Goal: Find specific page/section: Find specific page/section

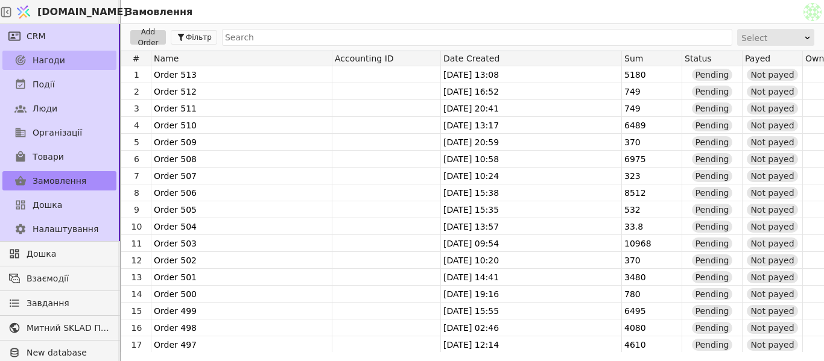
click at [43, 63] on span "Нагоди" at bounding box center [49, 60] width 33 height 13
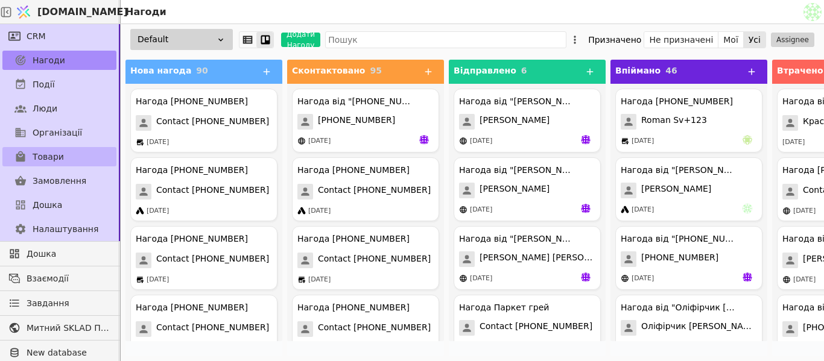
click at [68, 155] on link "Товари" at bounding box center [59, 156] width 114 height 19
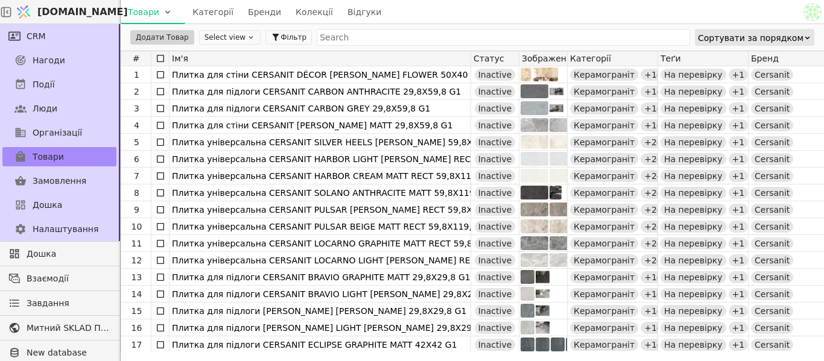
click at [219, 33] on button "Select view" at bounding box center [230, 37] width 62 height 14
click at [247, 36] on icon at bounding box center [251, 37] width 8 height 8
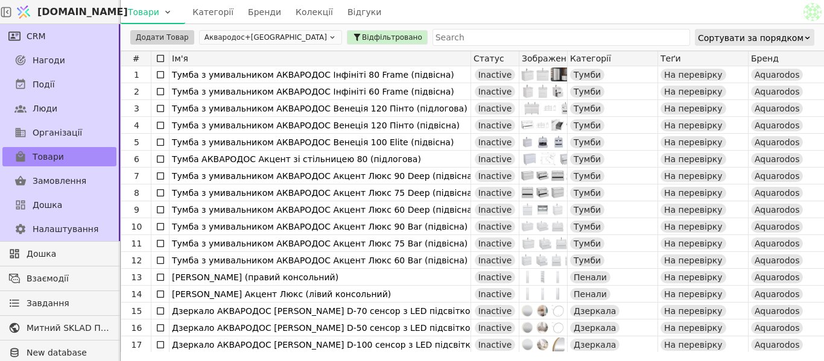
click at [281, 36] on button "Аквародос+[GEOGRAPHIC_DATA]" at bounding box center [270, 37] width 143 height 14
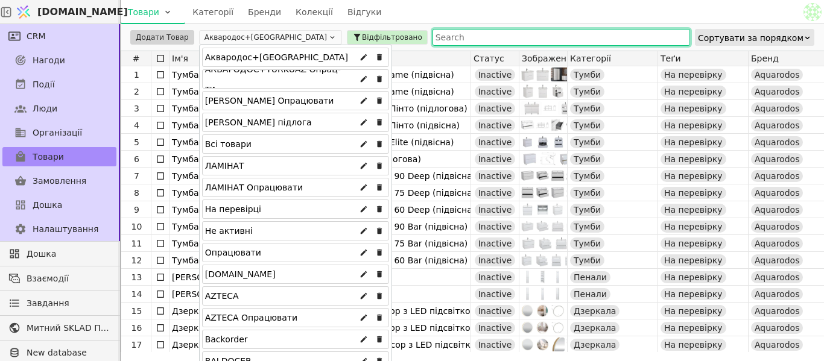
click at [433, 35] on input "text" at bounding box center [562, 37] width 258 height 17
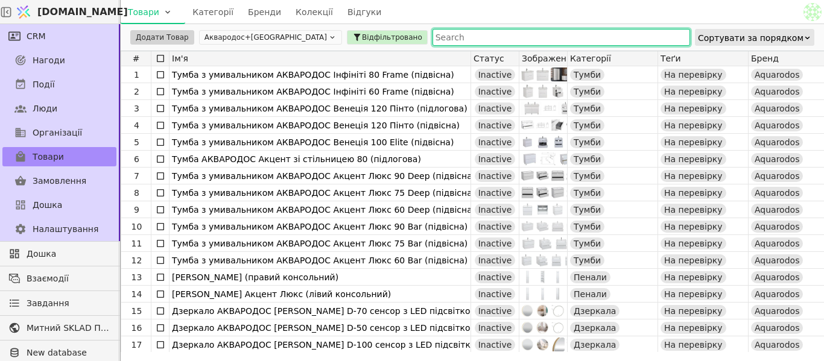
type input "т"
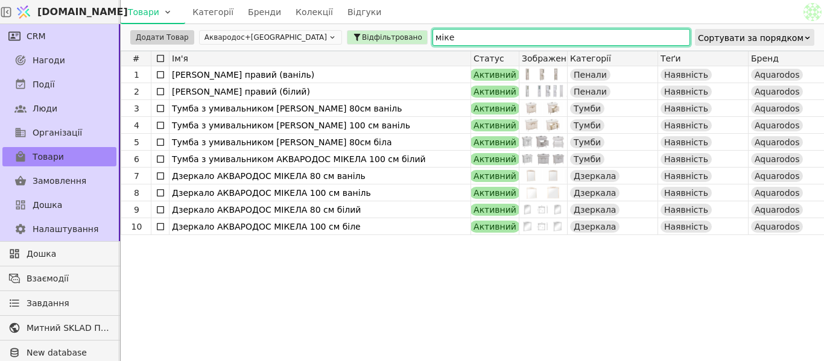
type input "міке"
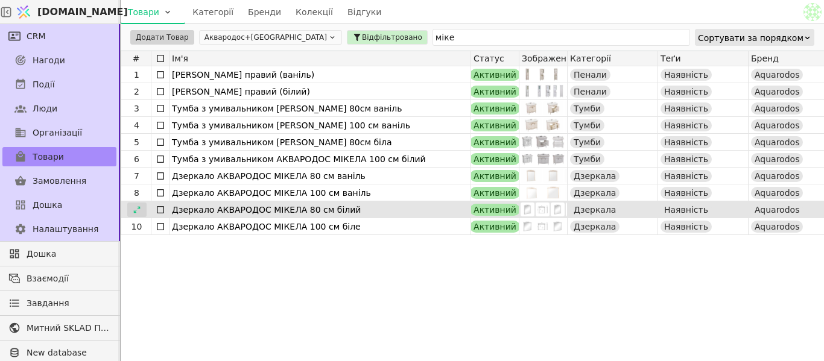
click at [139, 208] on icon at bounding box center [136, 209] width 7 height 7
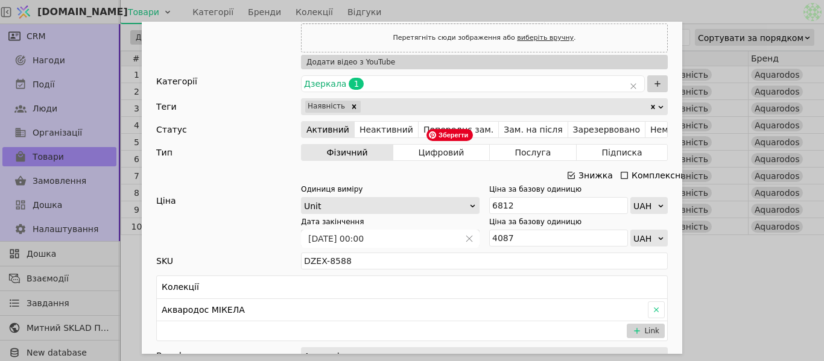
scroll to position [362, 0]
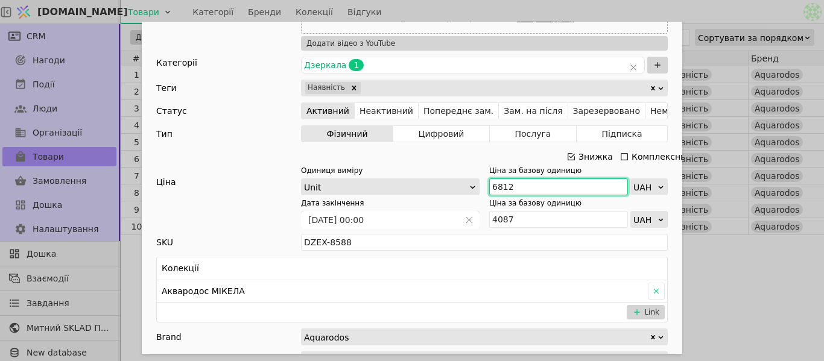
click at [515, 185] on input "6812" at bounding box center [558, 187] width 139 height 17
type input "6"
type input "7500"
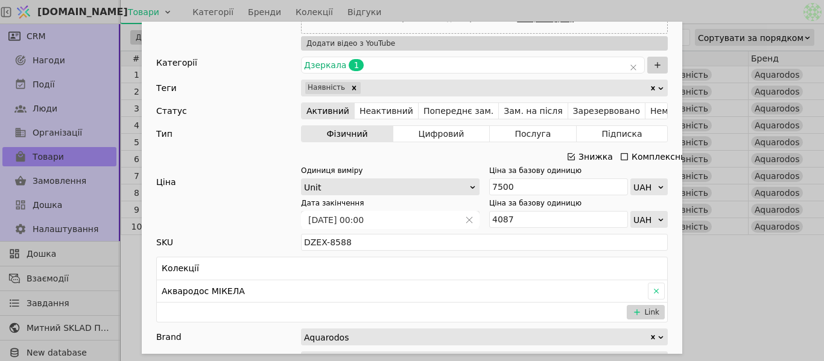
click at [652, 9] on div "Ім'я Дзеркало АКВАРОДОС МІКЕЛА 80 см білий Посилання dzerkalo-aquarodos-mikela-…" at bounding box center [412, 180] width 824 height 361
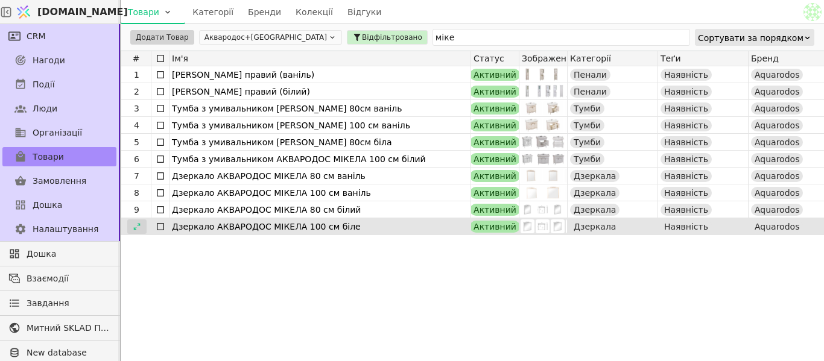
click at [134, 224] on icon at bounding box center [137, 227] width 8 height 8
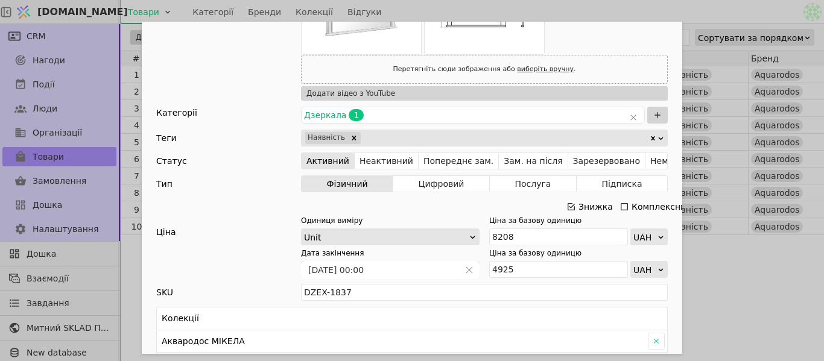
scroll to position [362, 0]
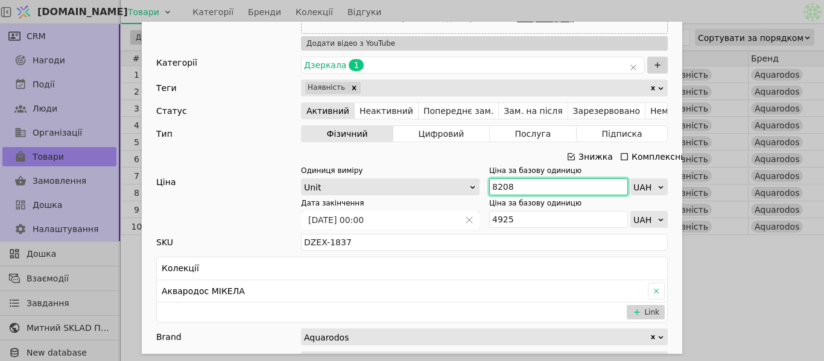
click at [531, 187] on input "8208" at bounding box center [558, 187] width 139 height 17
type input "8"
type input "9030"
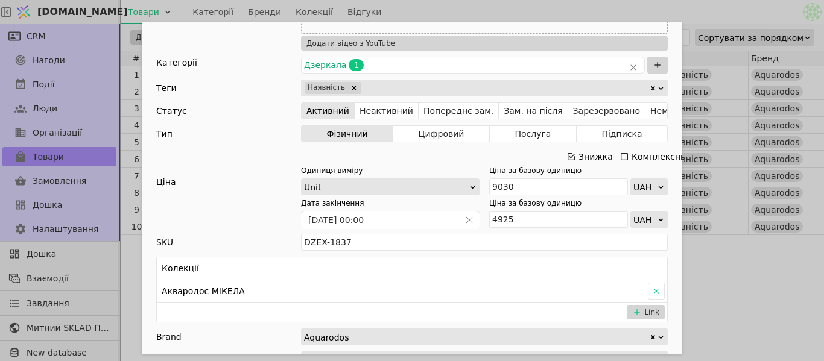
click at [730, 14] on div "Ім'я Дзеркало АКВАРОДОС МІКЕЛА 100 см біле Посилання dzerkalo-aquarodos-mikela-…" at bounding box center [412, 180] width 824 height 361
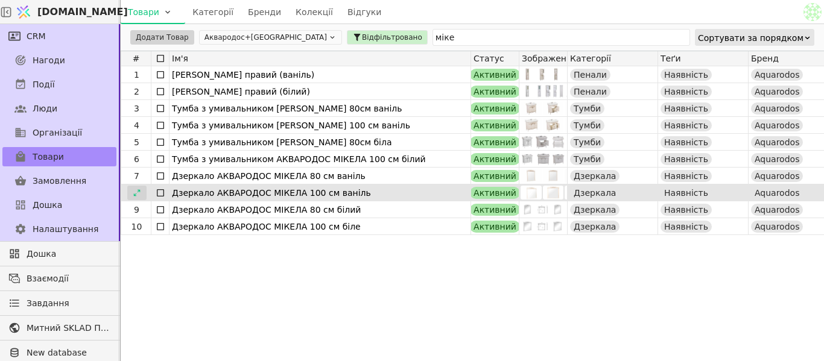
click at [139, 195] on icon at bounding box center [137, 193] width 8 height 8
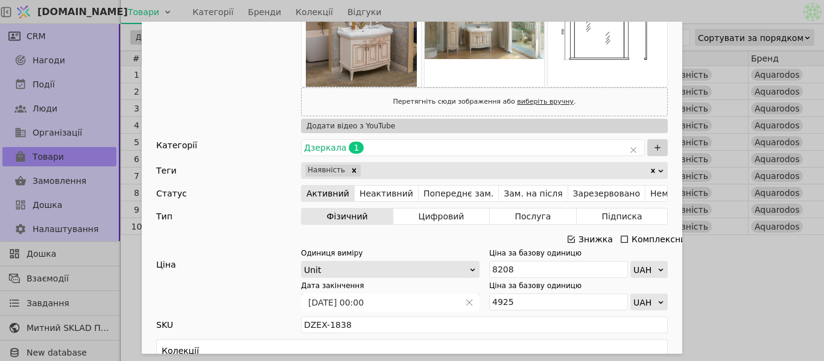
scroll to position [543, 0]
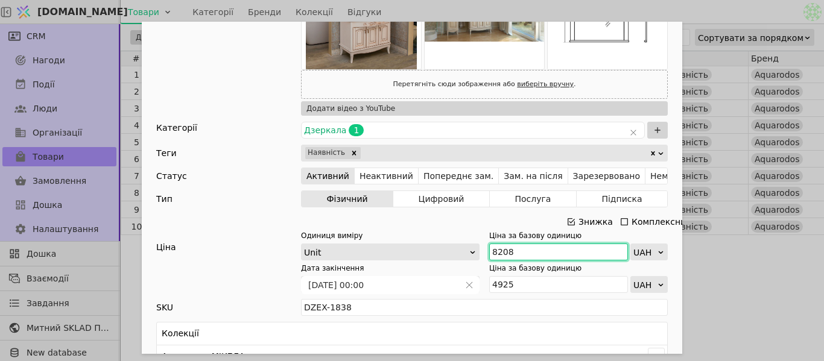
click at [534, 253] on input "8208" at bounding box center [558, 252] width 139 height 17
click at [534, 253] on input "8" at bounding box center [558, 252] width 139 height 17
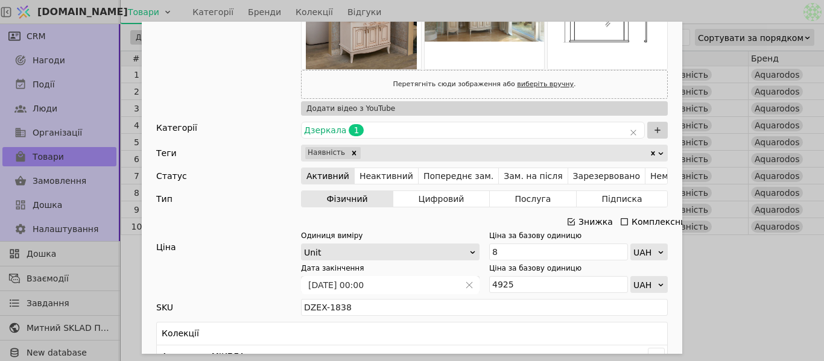
drag, startPoint x: 425, startPoint y: 229, endPoint x: 495, endPoint y: 221, distance: 71.1
click at [425, 229] on div "Знижка Комплексний" at bounding box center [412, 222] width 512 height 17
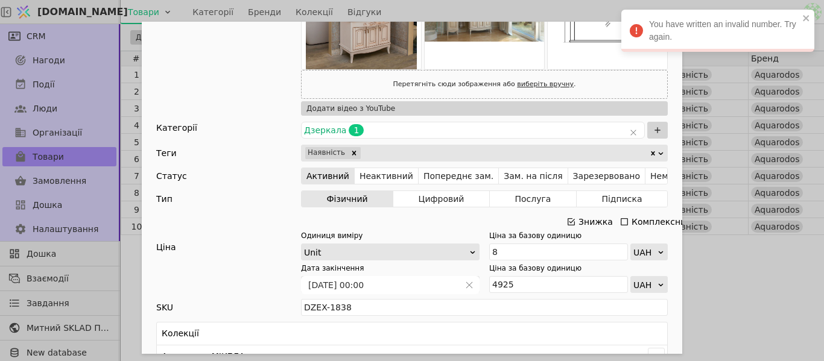
click at [732, 253] on div "Ім'я Дзеркало АКВАРОДОС МІКЕЛА 100 см ваніль Посилання dzerkalo-aquarodos-mikel…" at bounding box center [412, 180] width 824 height 361
click at [805, 17] on icon "close" at bounding box center [806, 18] width 6 height 6
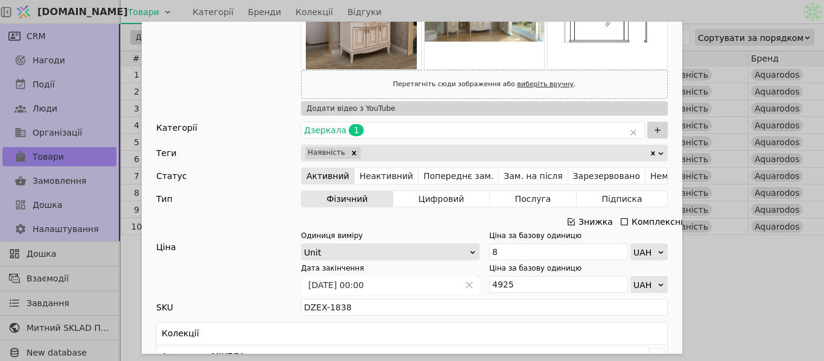
click at [749, 297] on div "Ім'я Дзеркало АКВАРОДОС МІКЕЛА 100 см ваніль Посилання dzerkalo-aquarodos-mikel…" at bounding box center [412, 180] width 824 height 361
click at [732, 262] on div "Ім'я Дзеркало АКВАРОДОС МІКЕЛА 100 см ваніль Посилання dzerkalo-aquarodos-mikel…" at bounding box center [412, 180] width 824 height 361
click at [707, 308] on div "Ім'я Дзеркало АКВАРОДОС МІКЕЛА 100 см ваніль Посилання dzerkalo-aquarodos-mikel…" at bounding box center [412, 180] width 824 height 361
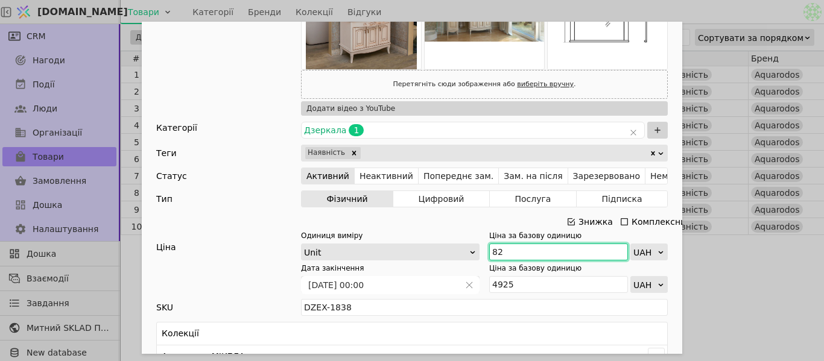
click at [505, 256] on input "82" at bounding box center [558, 252] width 139 height 17
type input "8"
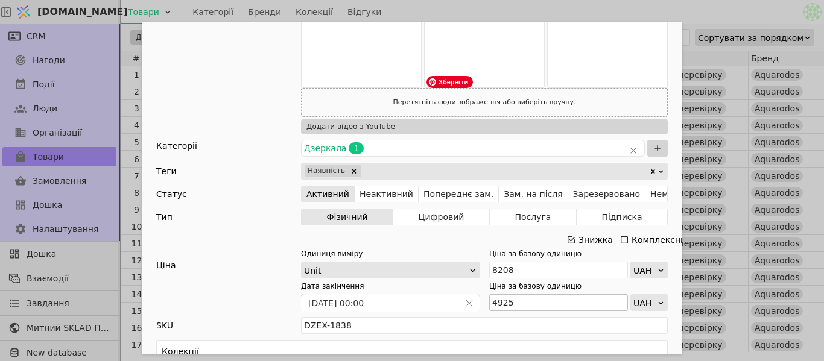
scroll to position [603, 0]
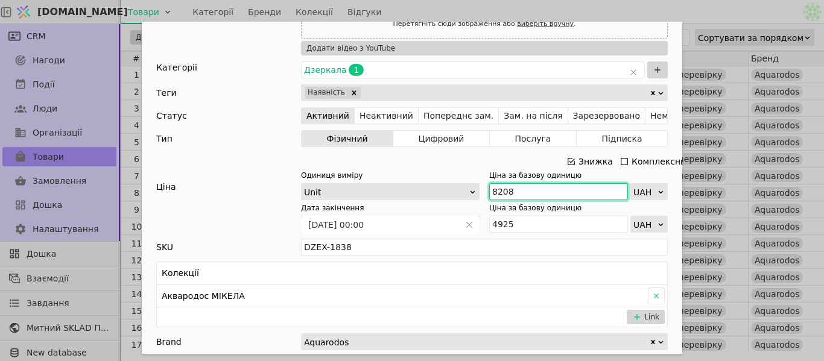
click at [509, 193] on input "8208" at bounding box center [558, 191] width 139 height 17
type input "8"
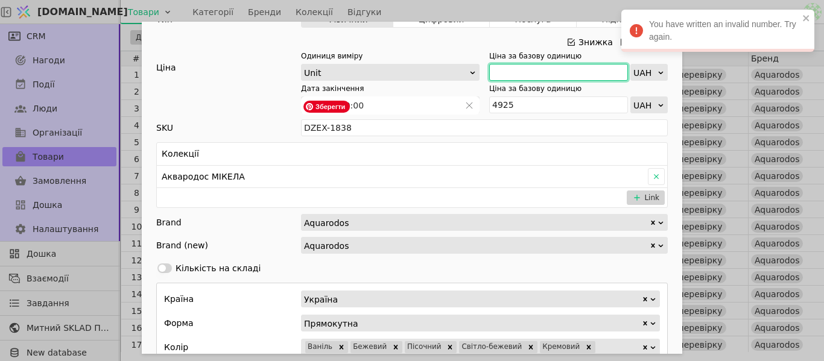
scroll to position [724, 0]
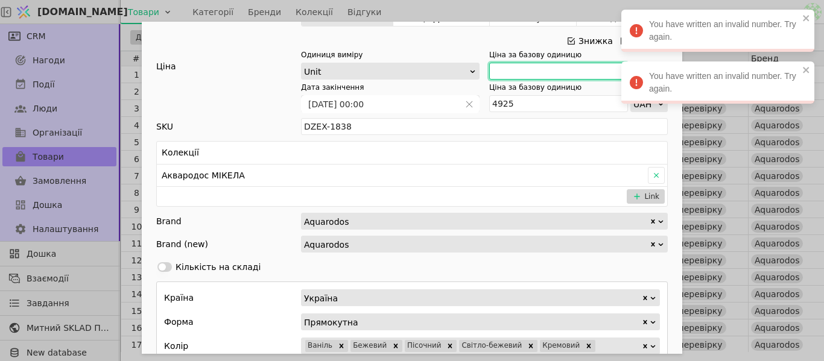
click at [513, 69] on input "Add Opportunity" at bounding box center [558, 71] width 139 height 17
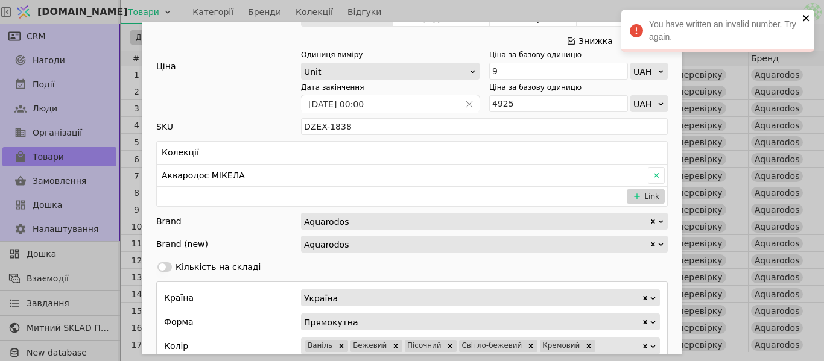
click at [802, 19] on div "You have written an invalid number. Try again." at bounding box center [717, 31] width 193 height 42
type input "90"
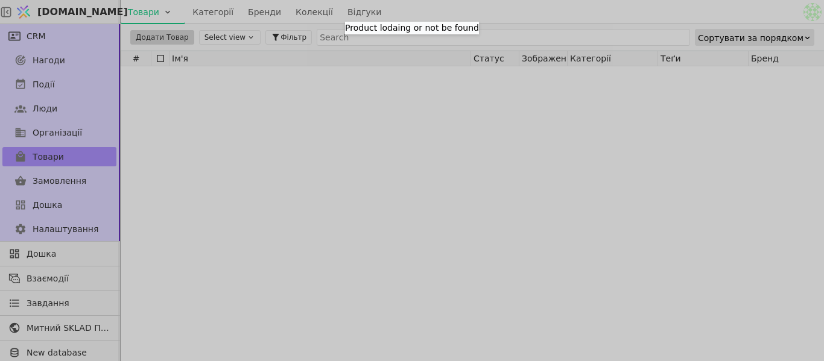
click at [25, 160] on div "Product lodaing or not be found" at bounding box center [412, 180] width 824 height 361
click at [620, 11] on div "Product lodaing or not be found" at bounding box center [412, 180] width 824 height 361
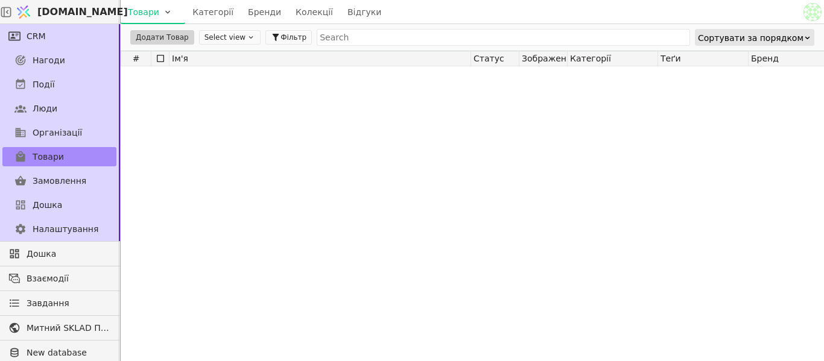
click at [704, 10] on div "Товари Категорії Бренди Колекції Відгуки" at bounding box center [461, 12] width 680 height 24
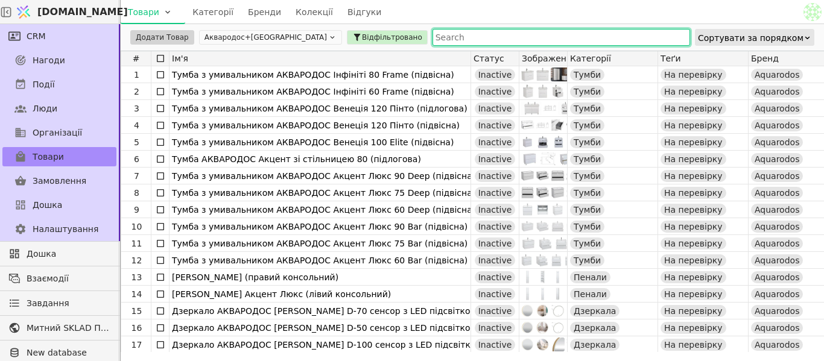
click at [433, 40] on input "text" at bounding box center [562, 37] width 258 height 17
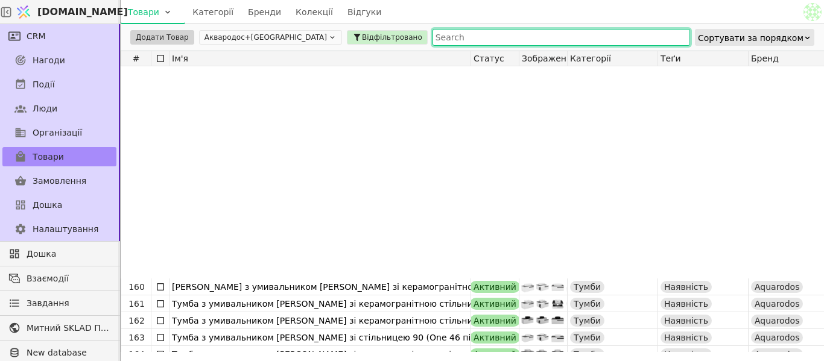
scroll to position [2715, 0]
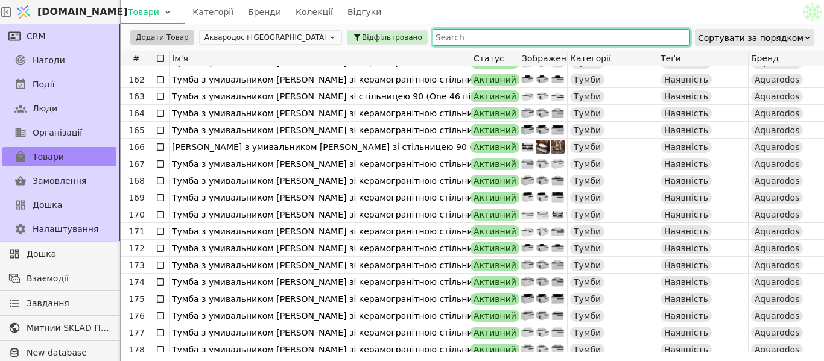
click at [263, 33] on button "Аквародос+[GEOGRAPHIC_DATA]" at bounding box center [270, 37] width 143 height 14
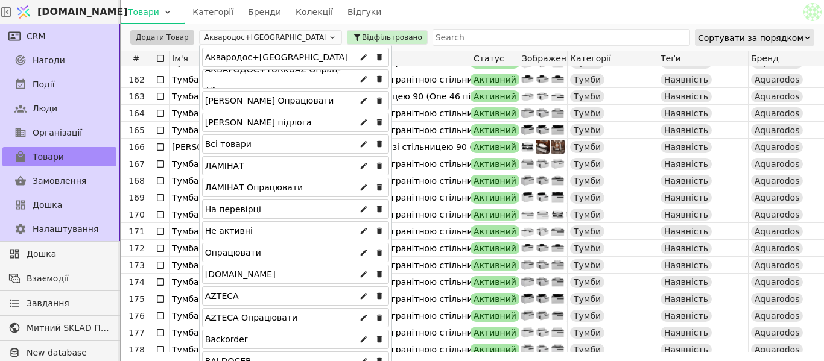
click at [261, 144] on div "Всі товари" at bounding box center [295, 144] width 187 height 19
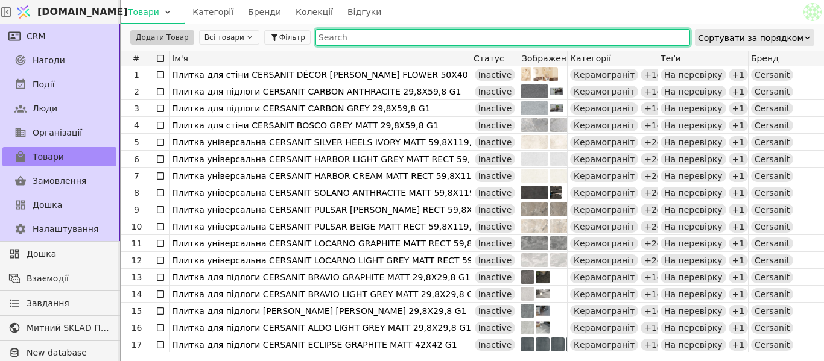
click at [329, 42] on input "text" at bounding box center [502, 37] width 375 height 17
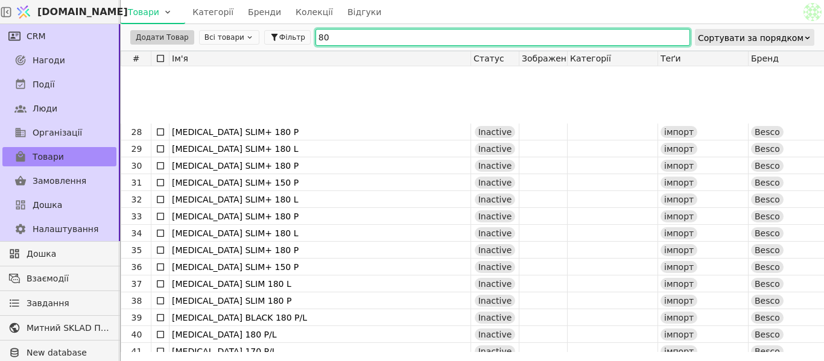
scroll to position [483, 0]
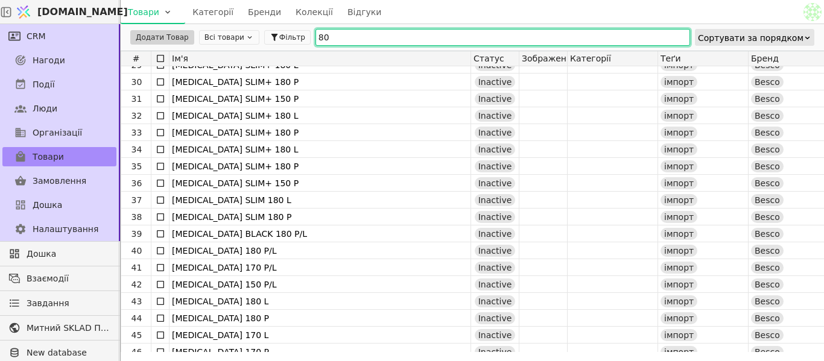
click at [246, 41] on icon at bounding box center [250, 37] width 8 height 8
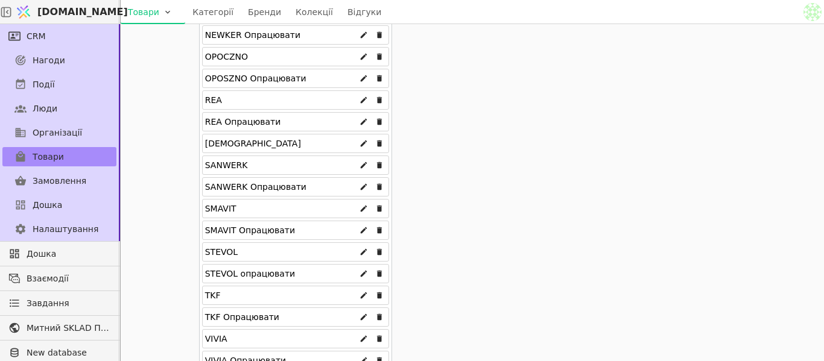
scroll to position [1266, 0]
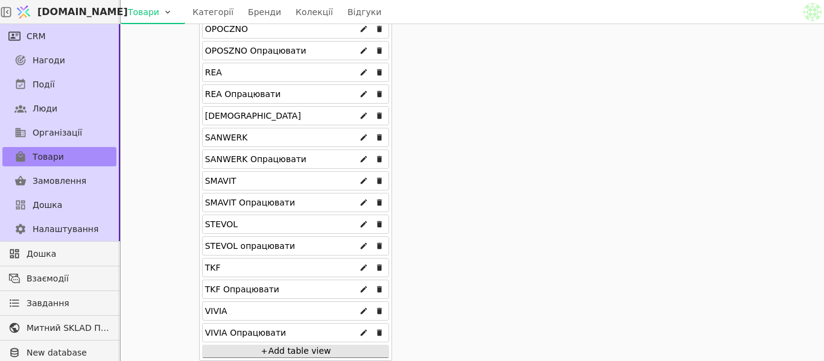
type input "80"
click at [239, 231] on div "STEVOL" at bounding box center [295, 224] width 187 height 19
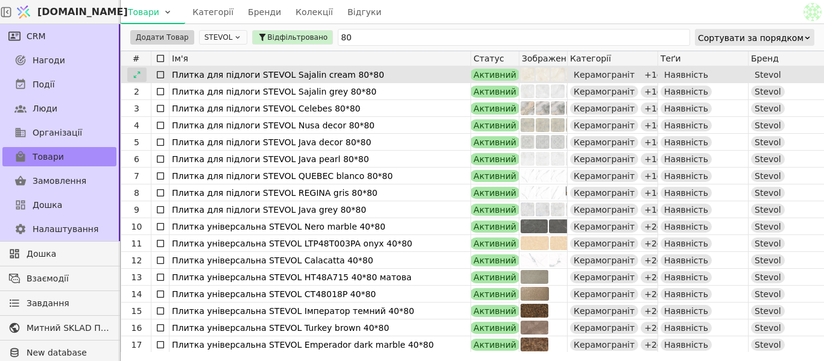
click at [138, 78] on icon at bounding box center [137, 75] width 8 height 8
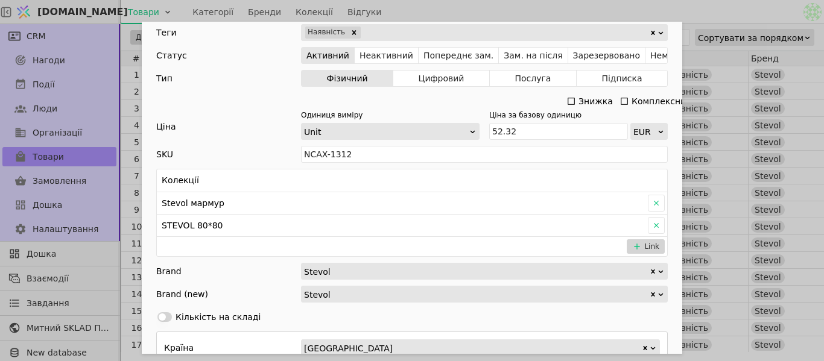
scroll to position [422, 0]
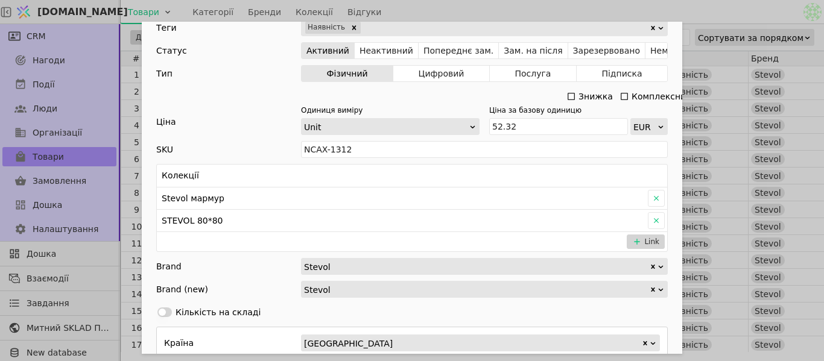
click at [689, 11] on div "Ім'я Плитка для підлоги STEVOL Sajalin cream 80*80 Посилання sajalin-cream-poly…" at bounding box center [412, 180] width 824 height 361
